Goal: Task Accomplishment & Management: Use online tool/utility

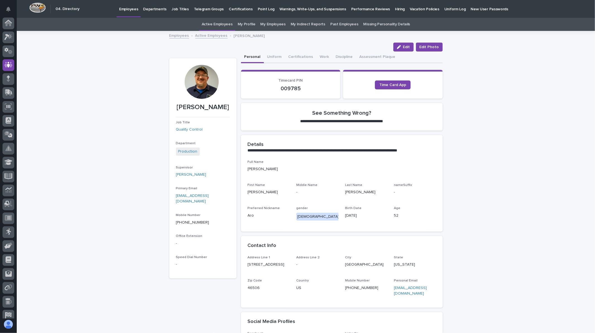
scroll to position [19, 0]
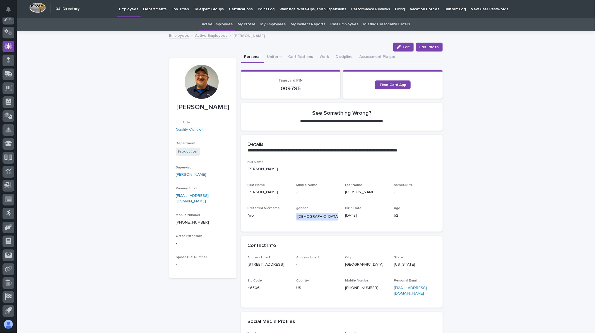
click at [38, 12] on img at bounding box center [37, 8] width 16 height 10
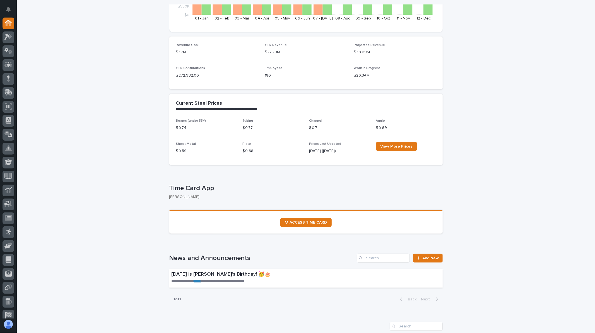
scroll to position [141, 0]
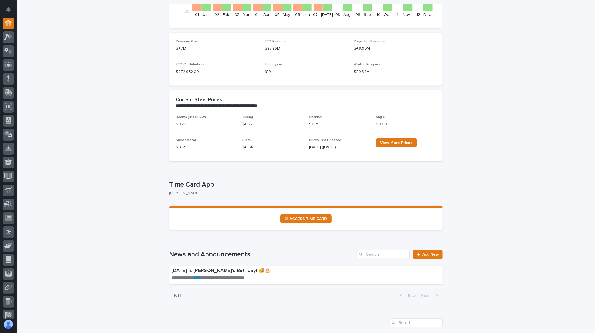
click at [312, 212] on section "⏲ ACCESS TIME CARD" at bounding box center [305, 218] width 273 height 24
click at [306, 221] on link "⏲ ACCESS TIME CARD" at bounding box center [305, 219] width 51 height 9
